Goal: Navigation & Orientation: Find specific page/section

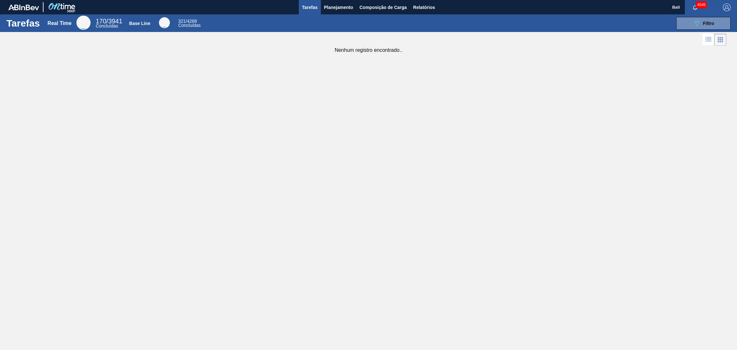
click at [304, 70] on div "Tarefas Real Time 170 / 3941 Concluídas Base Line 321 / 4268 Concluídas 089F7B8…" at bounding box center [368, 167] width 737 height 307
